Goal: Task Accomplishment & Management: Manage account settings

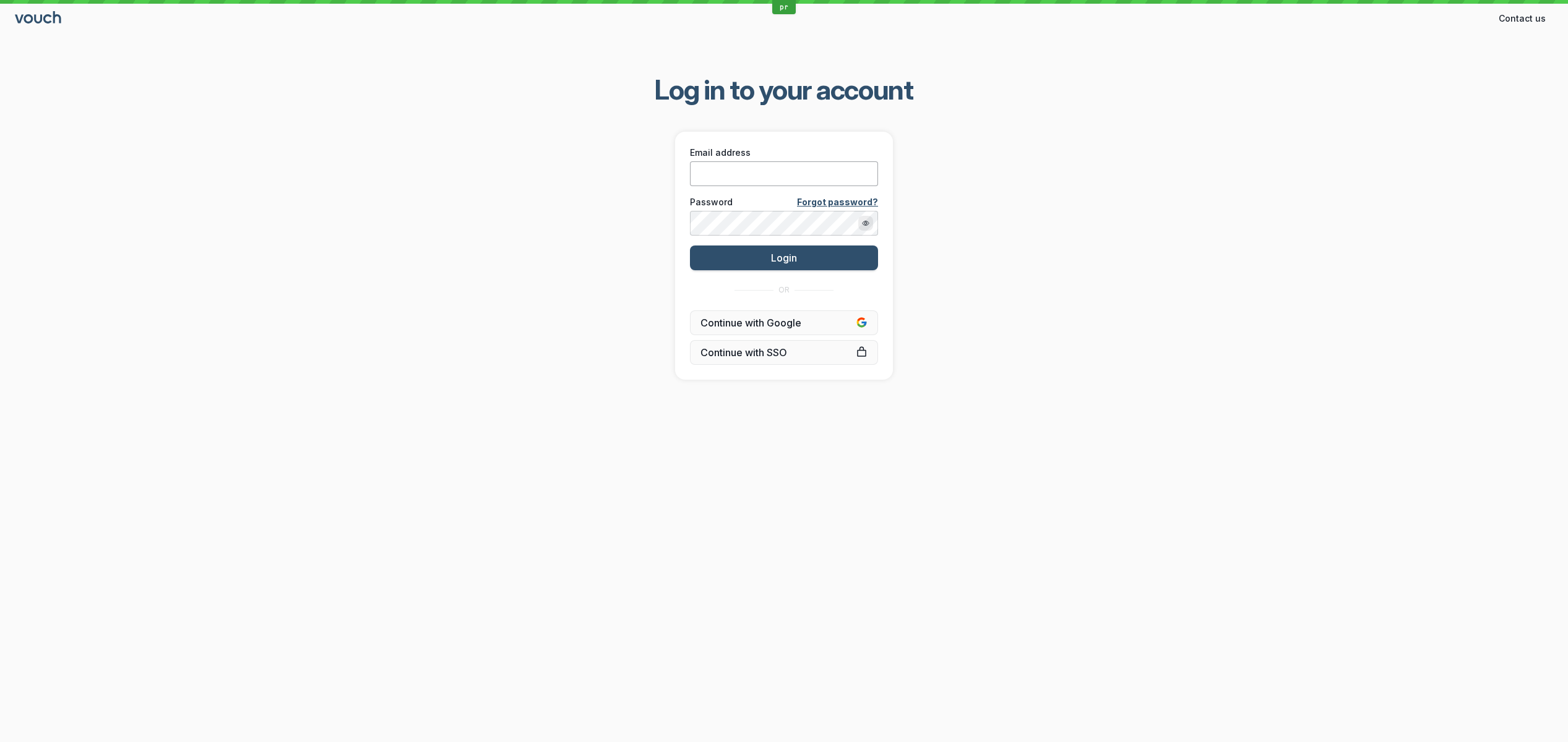
click at [737, 180] on input "Email address" at bounding box center [784, 174] width 188 height 24
paste input "[PERSON_NAME][EMAIL_ADDRESS][DOMAIN_NAME]"
type input "[PERSON_NAME][EMAIL_ADDRESS][DOMAIN_NAME]"
click at [622, 215] on div "Log in to your account Email address stephane@vouchfor.com Password Forgot pass…" at bounding box center [784, 226] width 1568 height 347
click at [772, 265] on button "Login" at bounding box center [784, 258] width 188 height 24
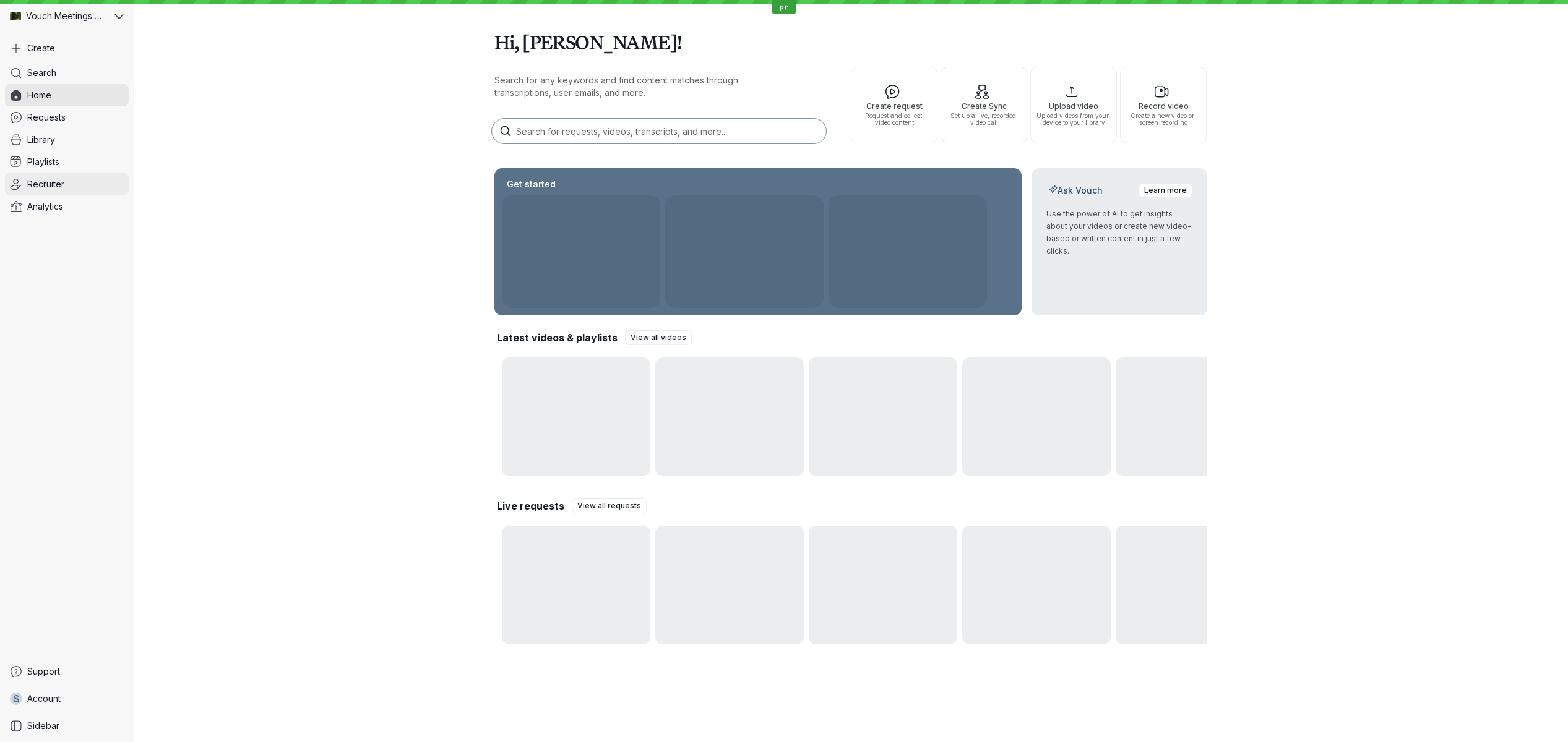
click at [64, 185] on span "Recruiter" at bounding box center [46, 184] width 37 height 12
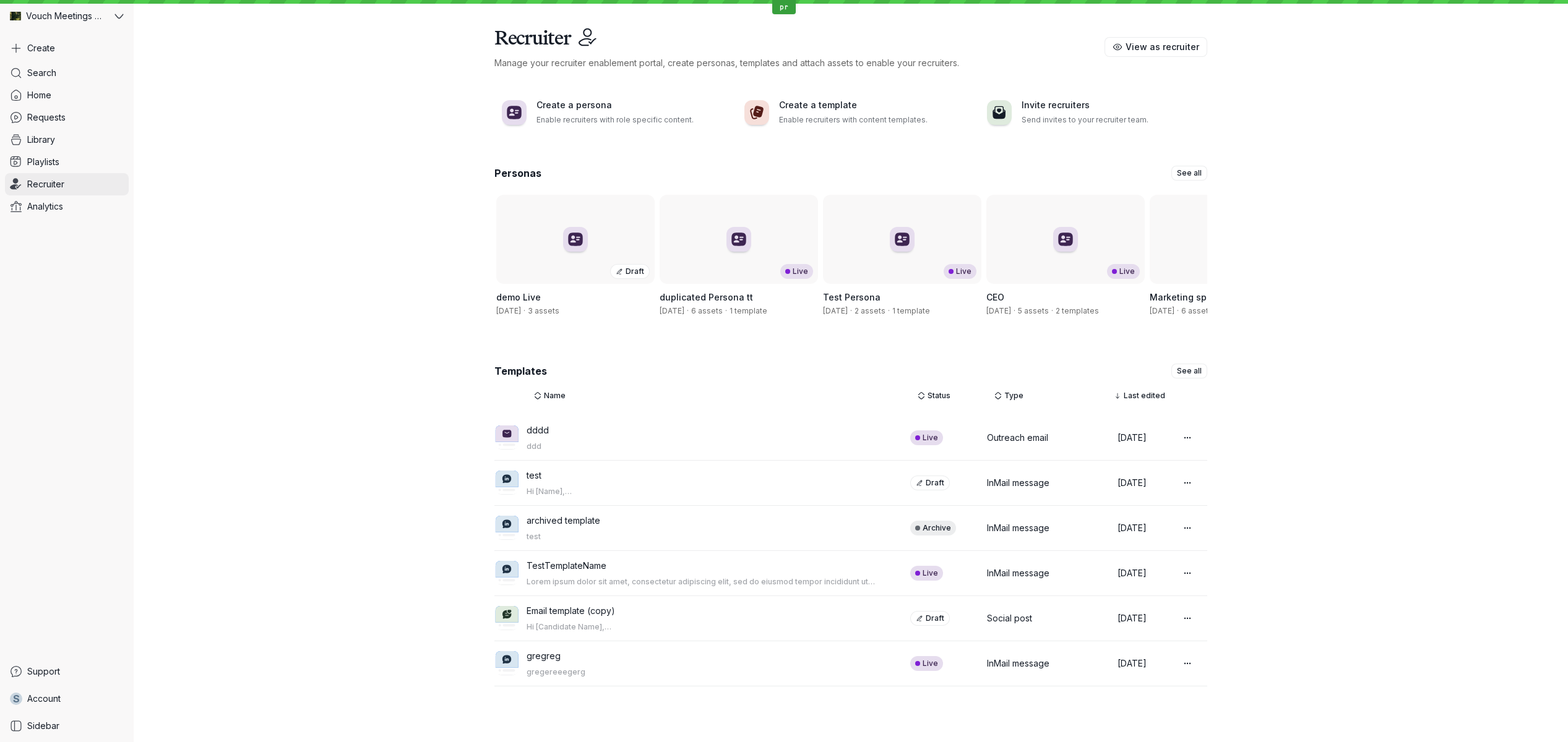
click at [96, 181] on link "Recruiter" at bounding box center [67, 184] width 124 height 22
click at [1142, 45] on span "View as recruiter" at bounding box center [1162, 47] width 73 height 12
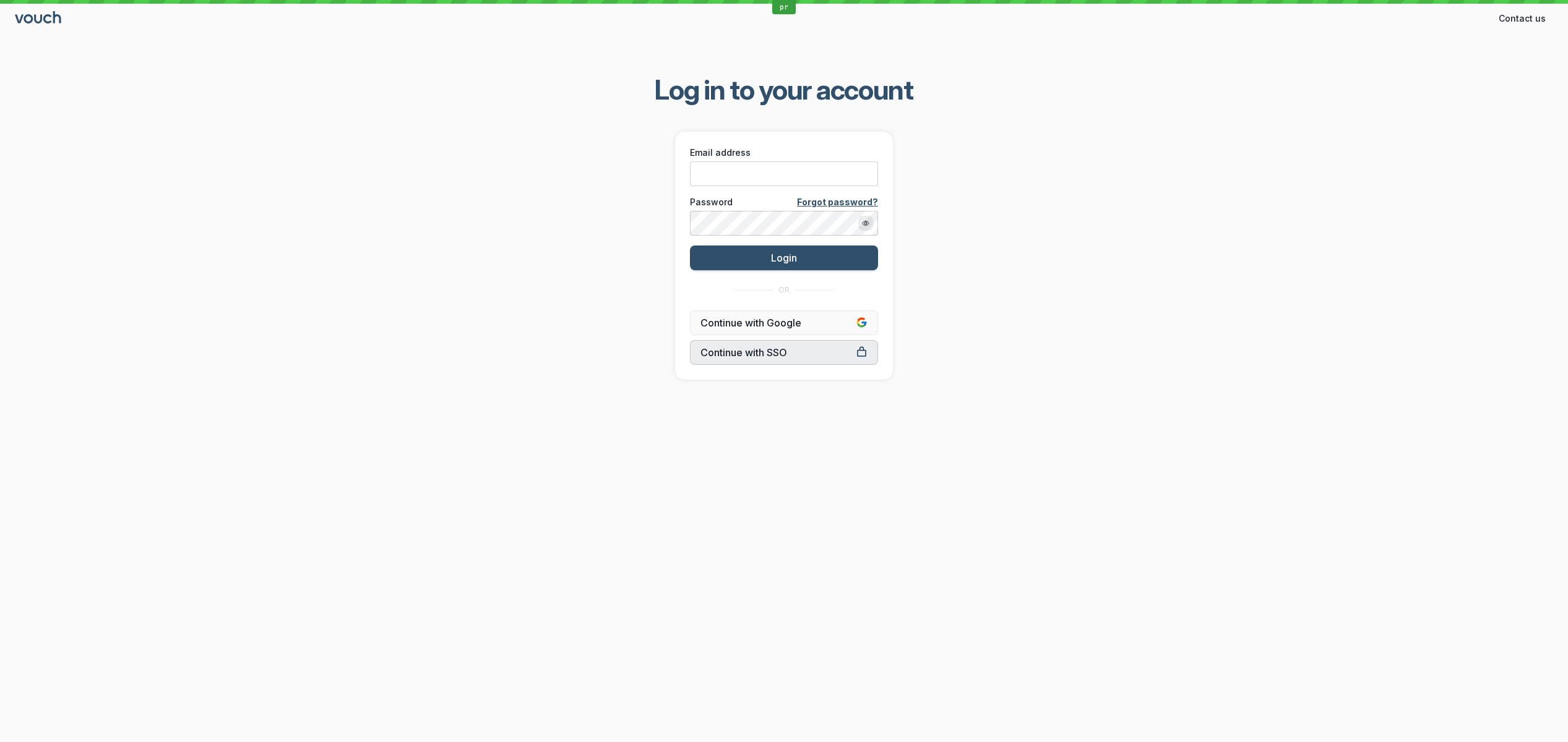
click at [723, 341] on link "Continue with SSO" at bounding box center [784, 353] width 188 height 24
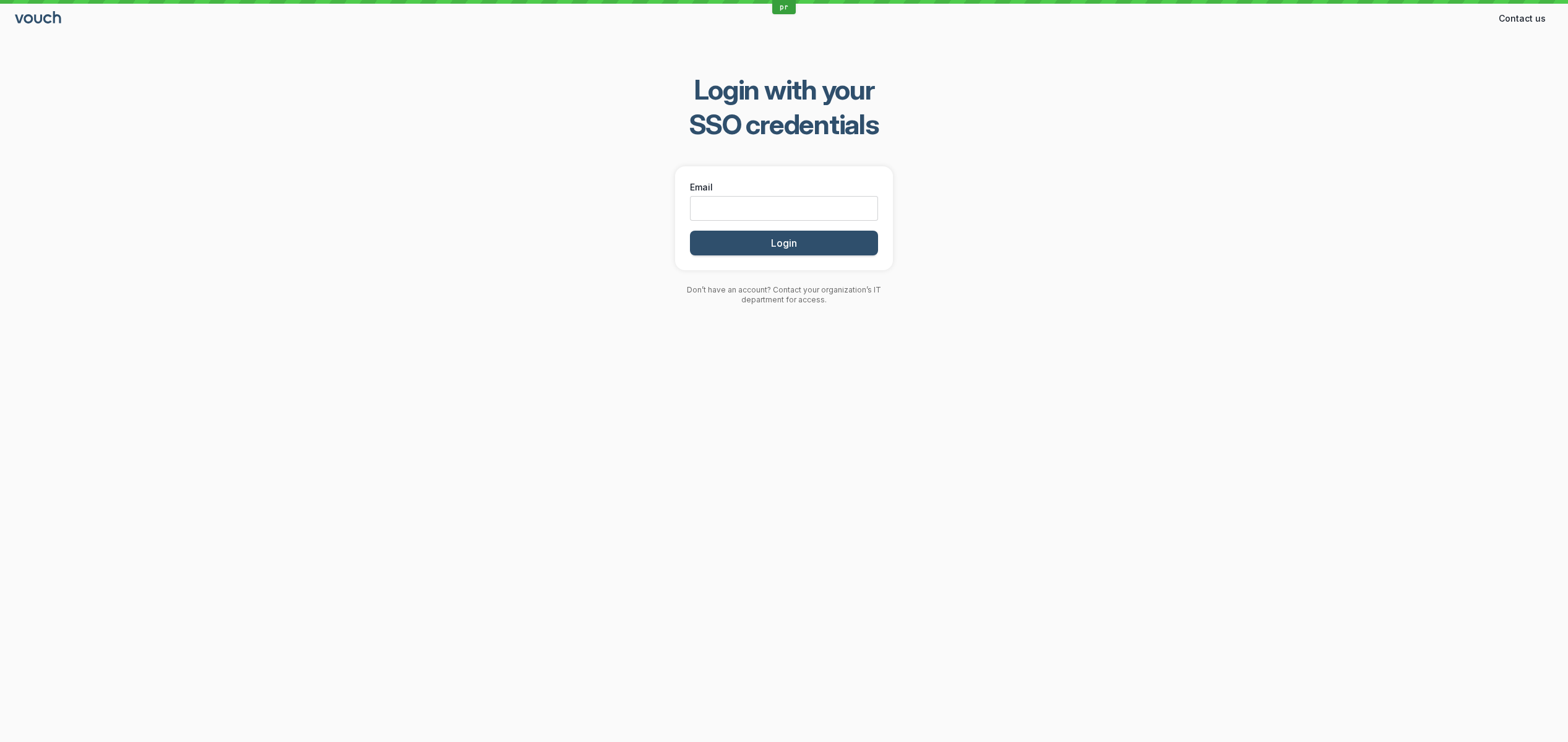
click at [737, 221] on div "Email" at bounding box center [784, 200] width 196 height 47
click at [742, 212] on input "Email" at bounding box center [784, 208] width 188 height 24
type input "[PERSON_NAME][EMAIL_ADDRESS][DOMAIN_NAME]"
click at [690, 231] on button "Login" at bounding box center [784, 243] width 188 height 24
click at [821, 382] on div "pr Contact us Contact Login with your SSO credentials Email [PERSON_NAME][EMAIL…" at bounding box center [784, 371] width 1568 height 742
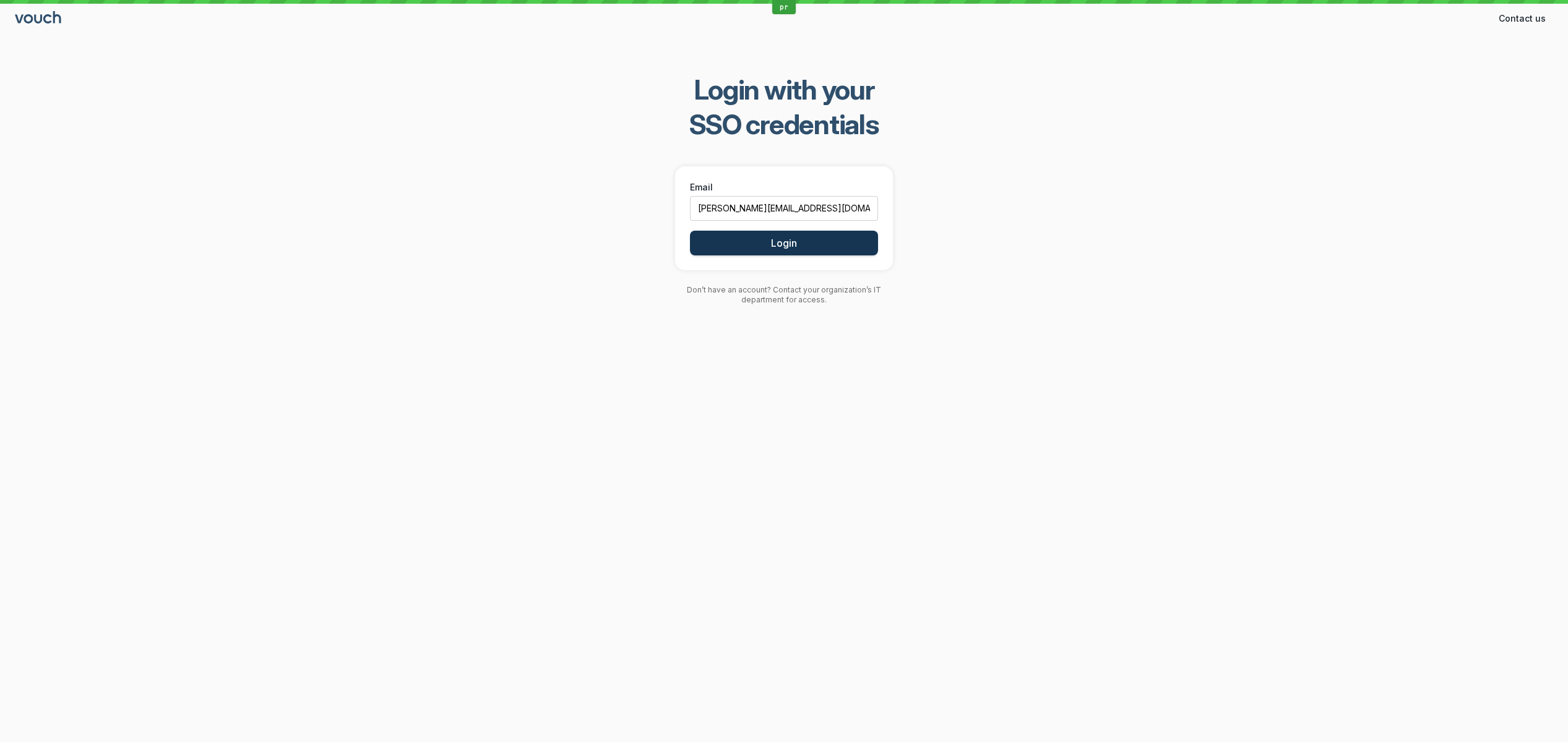
click at [771, 240] on button "Login" at bounding box center [784, 243] width 188 height 24
